Goal: Check status: Check status

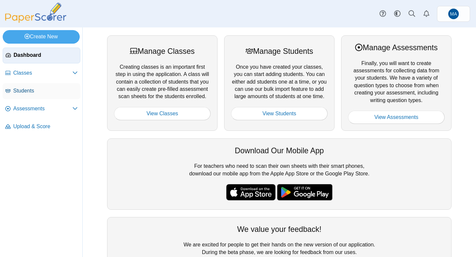
click at [44, 87] on span "Students" at bounding box center [45, 90] width 65 height 7
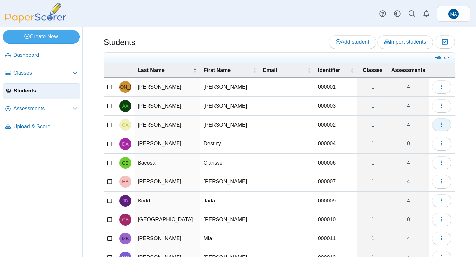
click at [446, 124] on button "button" at bounding box center [441, 124] width 19 height 13
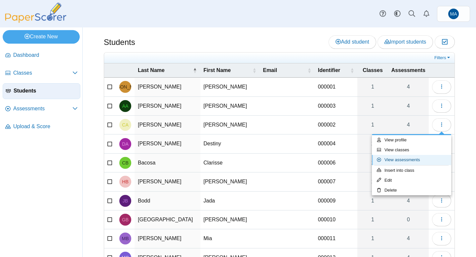
click at [405, 160] on link "View assessments" at bounding box center [411, 160] width 79 height 10
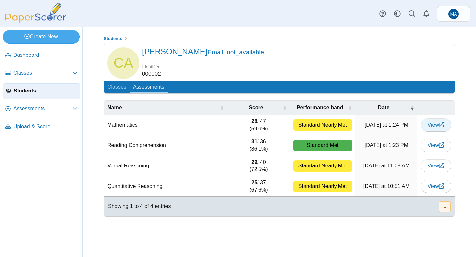
click at [434, 125] on span "View" at bounding box center [436, 125] width 17 height 6
